Goal: Transaction & Acquisition: Subscribe to service/newsletter

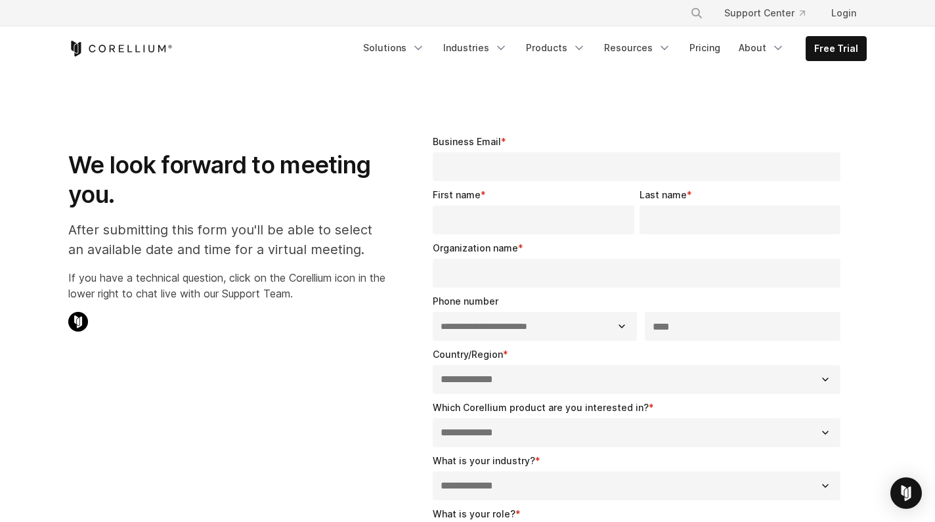
select select "**"
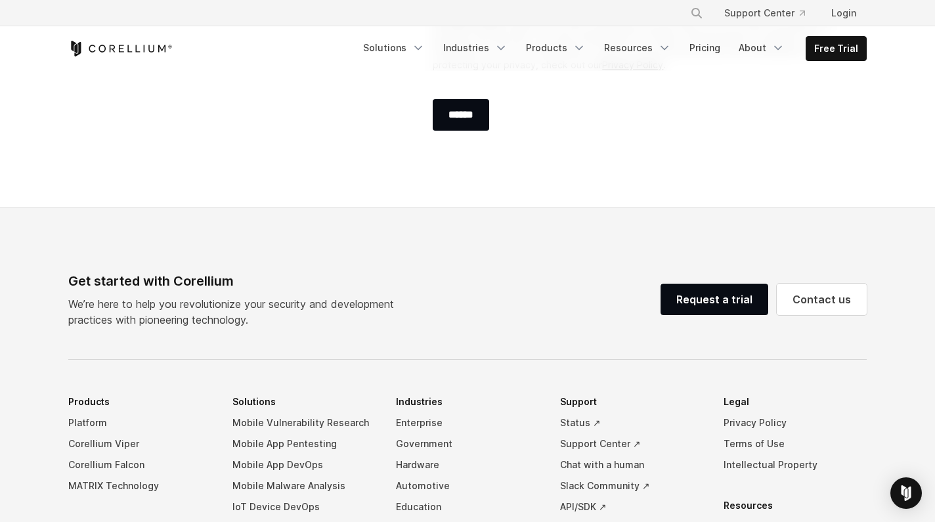
scroll to position [670, 0]
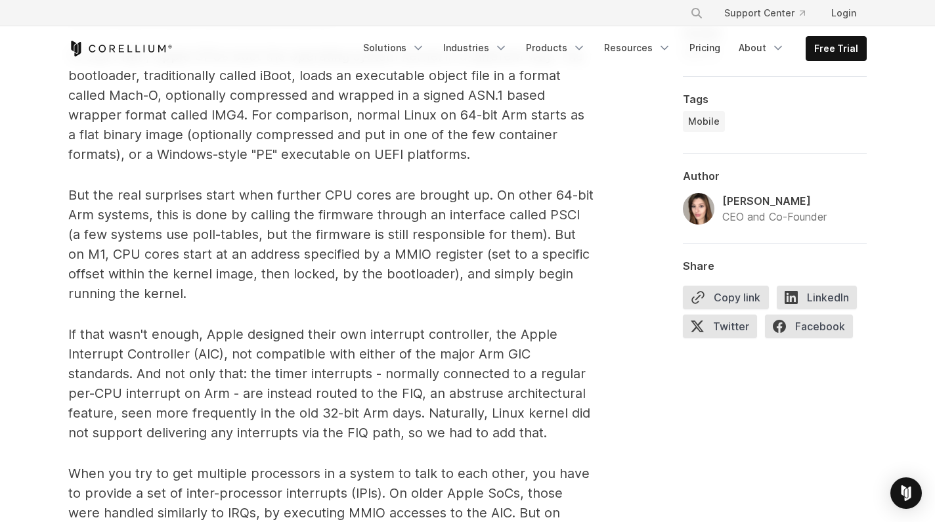
scroll to position [1572, 0]
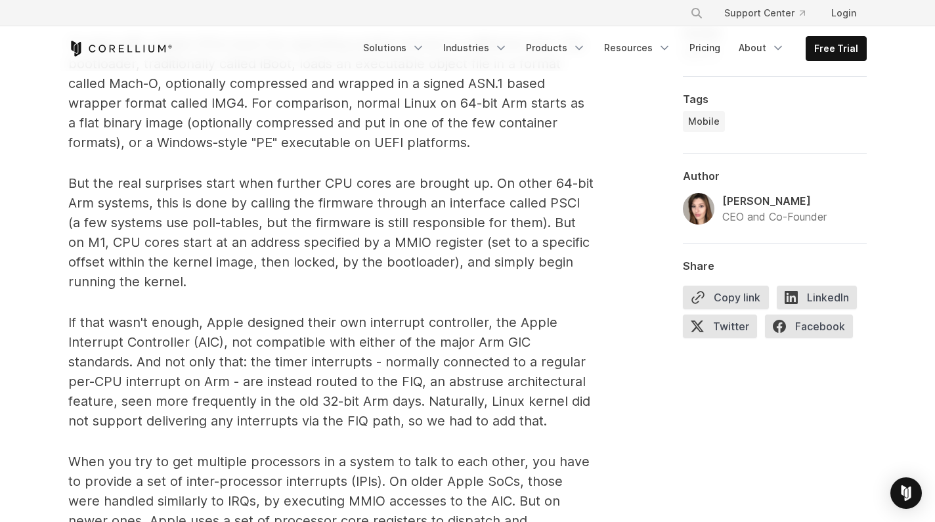
click at [838, 47] on link "Free Trial" at bounding box center [836, 49] width 60 height 24
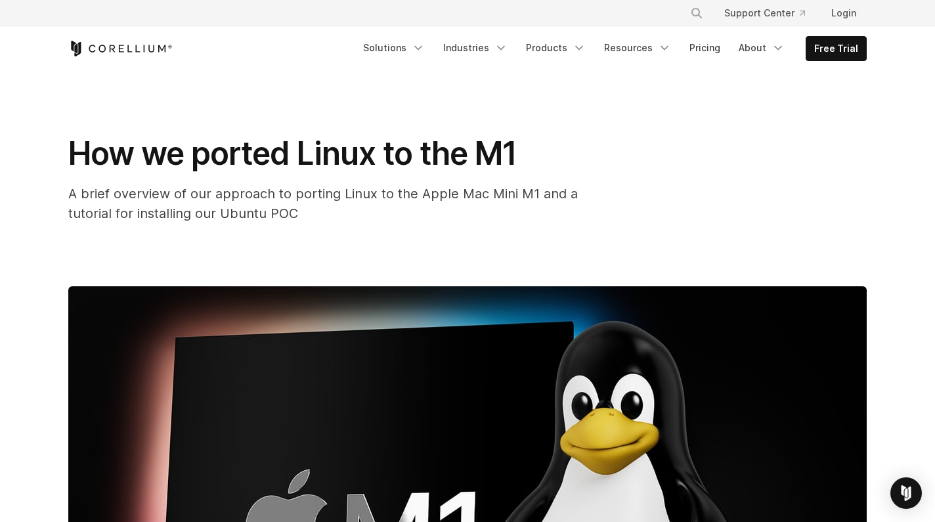
scroll to position [0, 0]
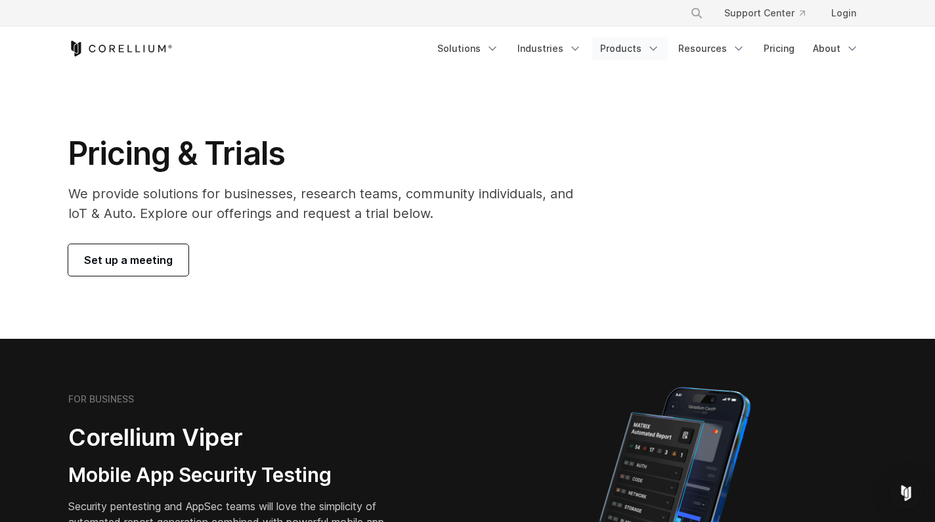
click at [635, 41] on link "Products" at bounding box center [629, 49] width 75 height 24
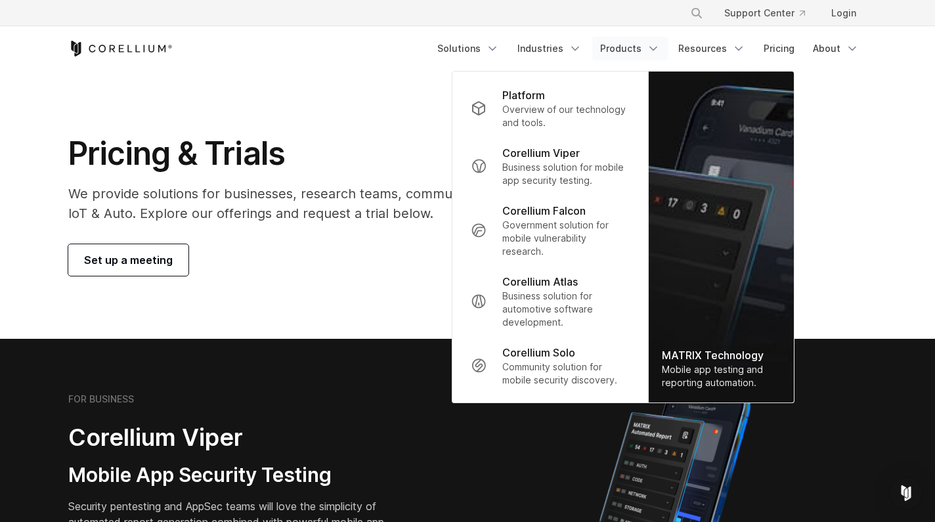
click at [841, 121] on section "Pricing & Trials We provide solutions for businesses, research teams, community…" at bounding box center [467, 205] width 935 height 268
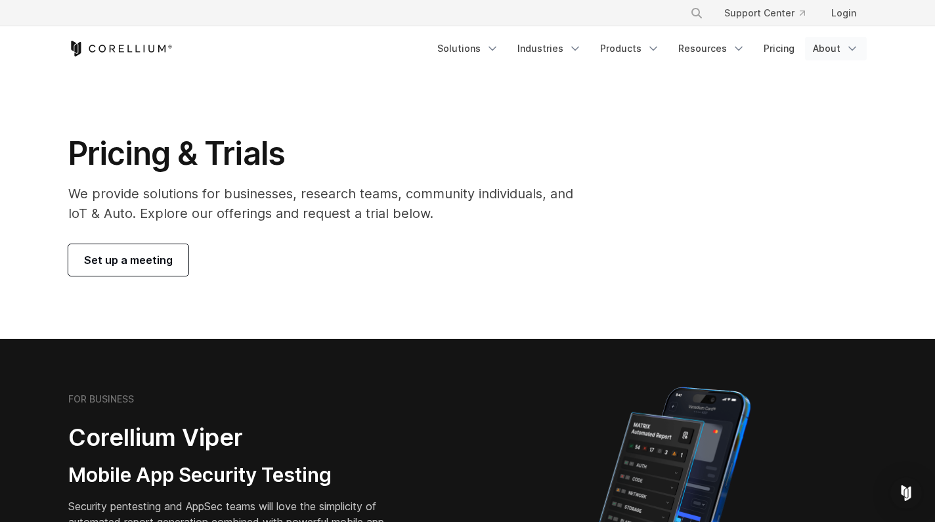
click at [831, 54] on link "About" at bounding box center [836, 49] width 62 height 24
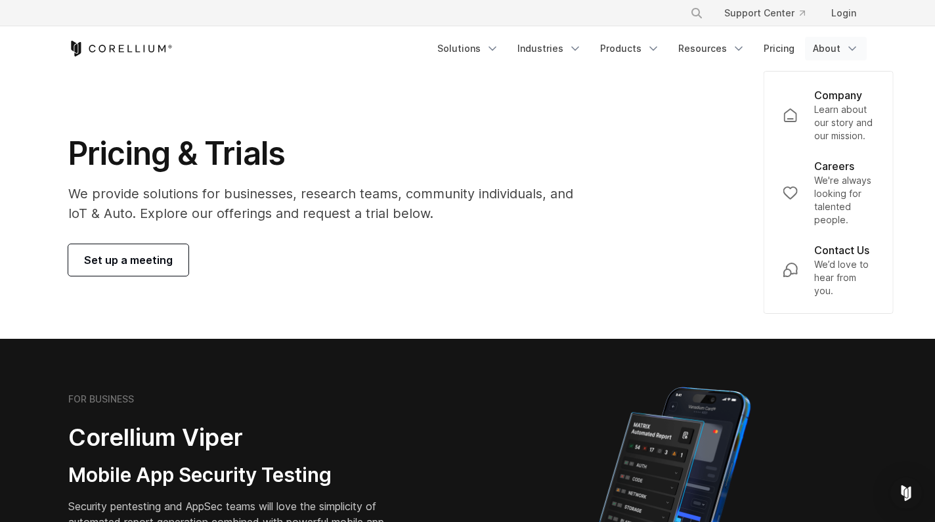
click at [642, 148] on div "Pricing & Trials We provide solutions for businesses, research teams, community…" at bounding box center [467, 205] width 825 height 142
